Goal: Task Accomplishment & Management: Manage account settings

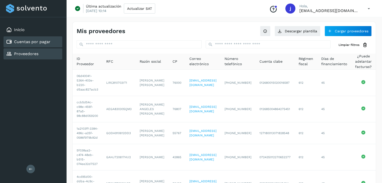
click at [45, 43] on link "Cuentas por pagar" at bounding box center [32, 41] width 36 height 5
click at [32, 42] on link "Cuentas por pagar" at bounding box center [32, 41] width 36 height 5
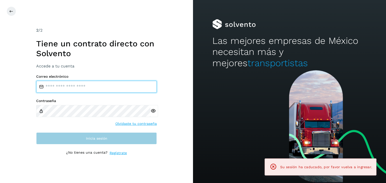
type input "**********"
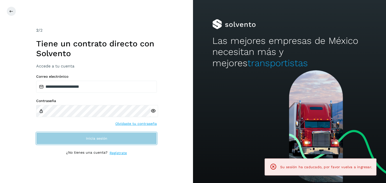
click at [81, 136] on button "Inicia sesión" at bounding box center [96, 139] width 120 height 12
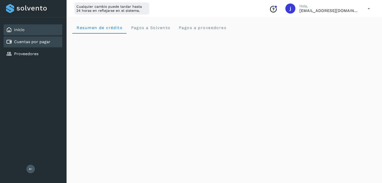
click at [28, 40] on link "Cuentas por pagar" at bounding box center [32, 41] width 36 height 5
click at [16, 41] on link "Cuentas por pagar" at bounding box center [32, 41] width 36 height 5
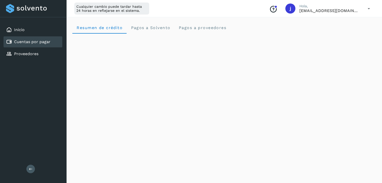
click at [16, 41] on link "Cuentas por pagar" at bounding box center [32, 41] width 36 height 5
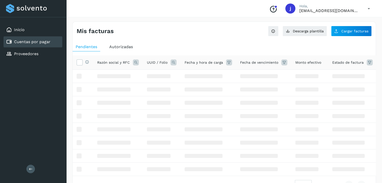
click at [16, 41] on link "Cuentas por pagar" at bounding box center [32, 41] width 36 height 5
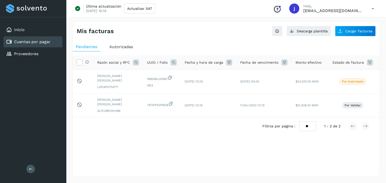
click at [371, 9] on icon at bounding box center [372, 9] width 10 height 10
click at [114, 82] on div at bounding box center [193, 91] width 386 height 183
click at [118, 48] on span "Autorizadas" at bounding box center [121, 46] width 24 height 5
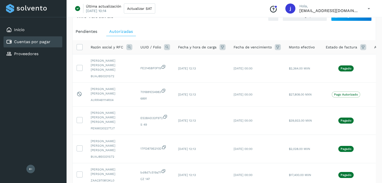
scroll to position [15, 0]
click at [360, 47] on icon at bounding box center [363, 47] width 6 height 6
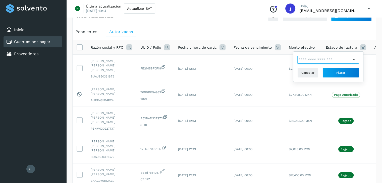
click at [346, 61] on input "text" at bounding box center [324, 60] width 54 height 8
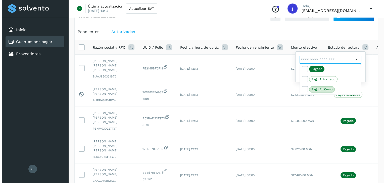
scroll to position [0, 0]
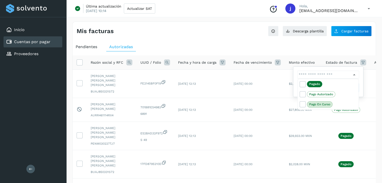
click at [368, 10] on div at bounding box center [191, 91] width 382 height 183
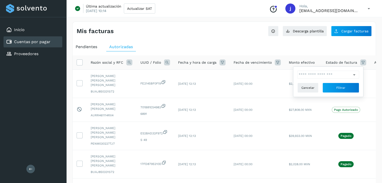
click at [367, 8] on icon at bounding box center [368, 9] width 10 height 10
click at [329, 33] on div "Cerrar sesión" at bounding box center [344, 33] width 60 height 10
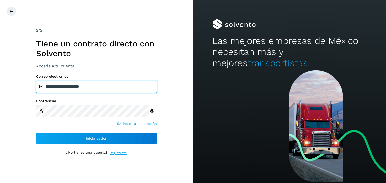
click at [118, 86] on input "**********" at bounding box center [96, 87] width 120 height 12
type input "**********"
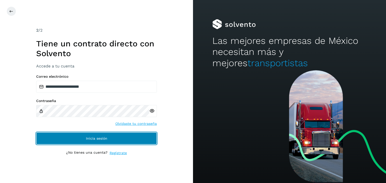
click at [95, 135] on button "Inicia sesión" at bounding box center [96, 139] width 120 height 12
